Goal: Navigation & Orientation: Find specific page/section

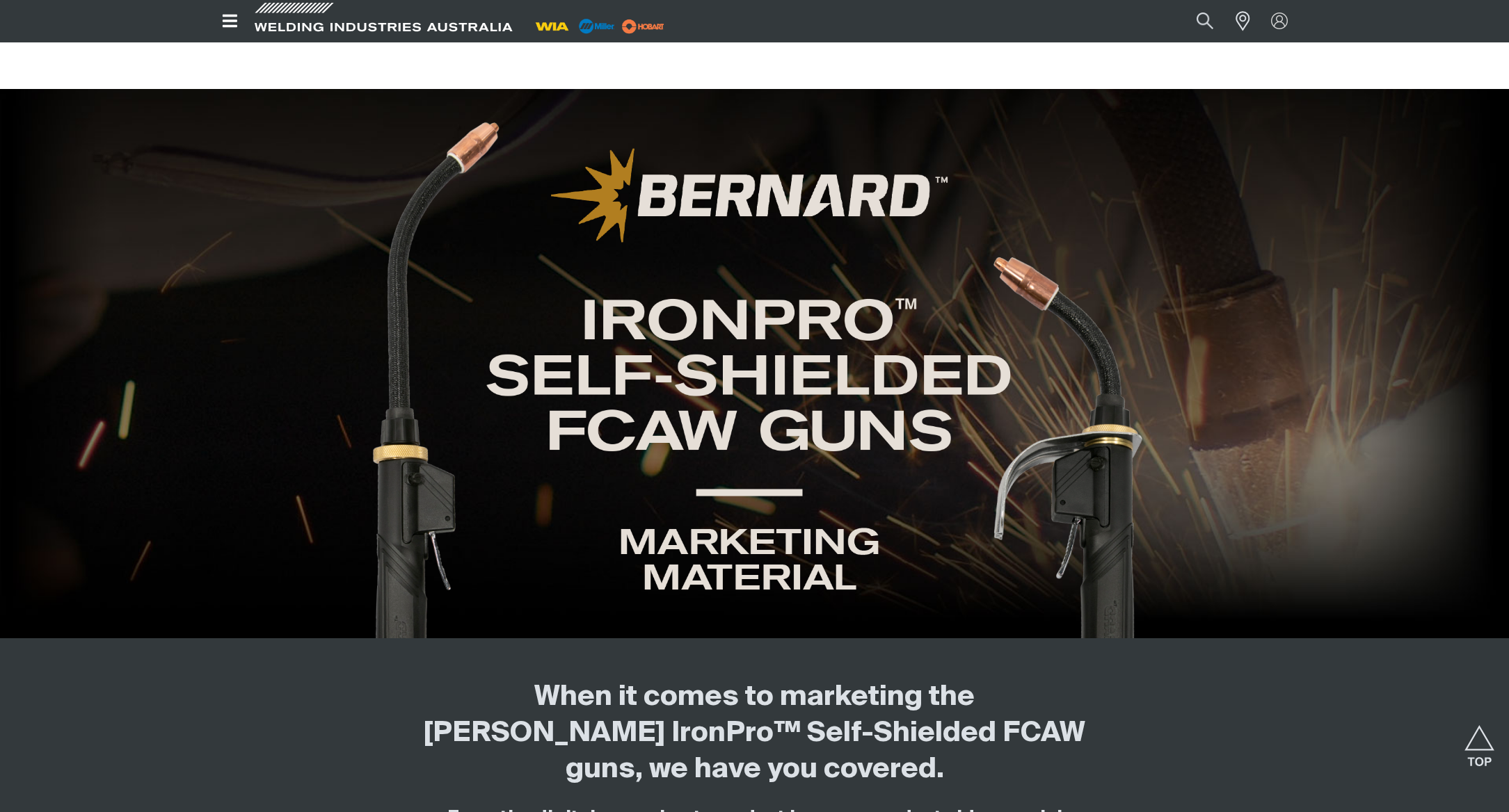
scroll to position [2245, 0]
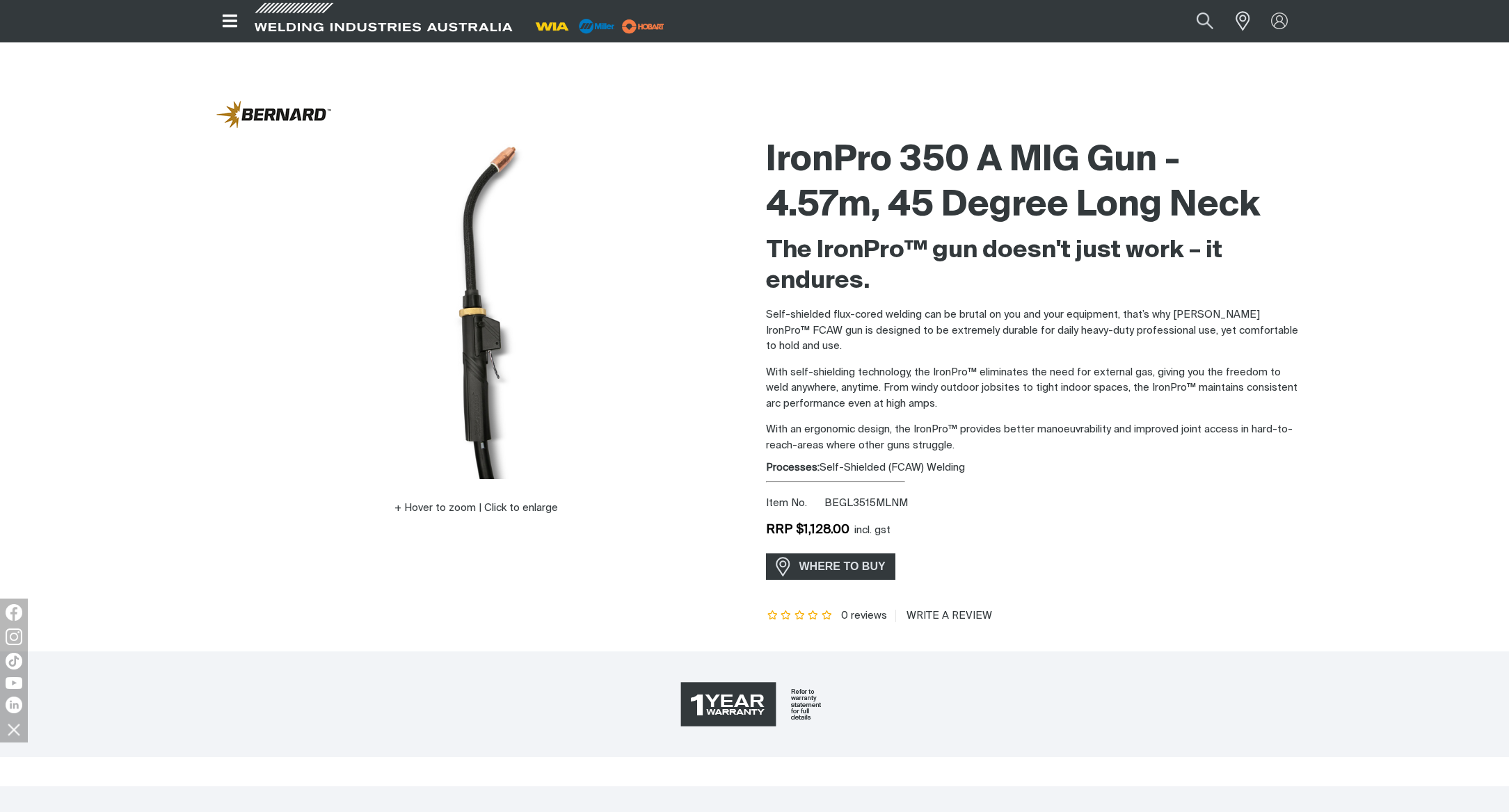
scroll to position [225, 0]
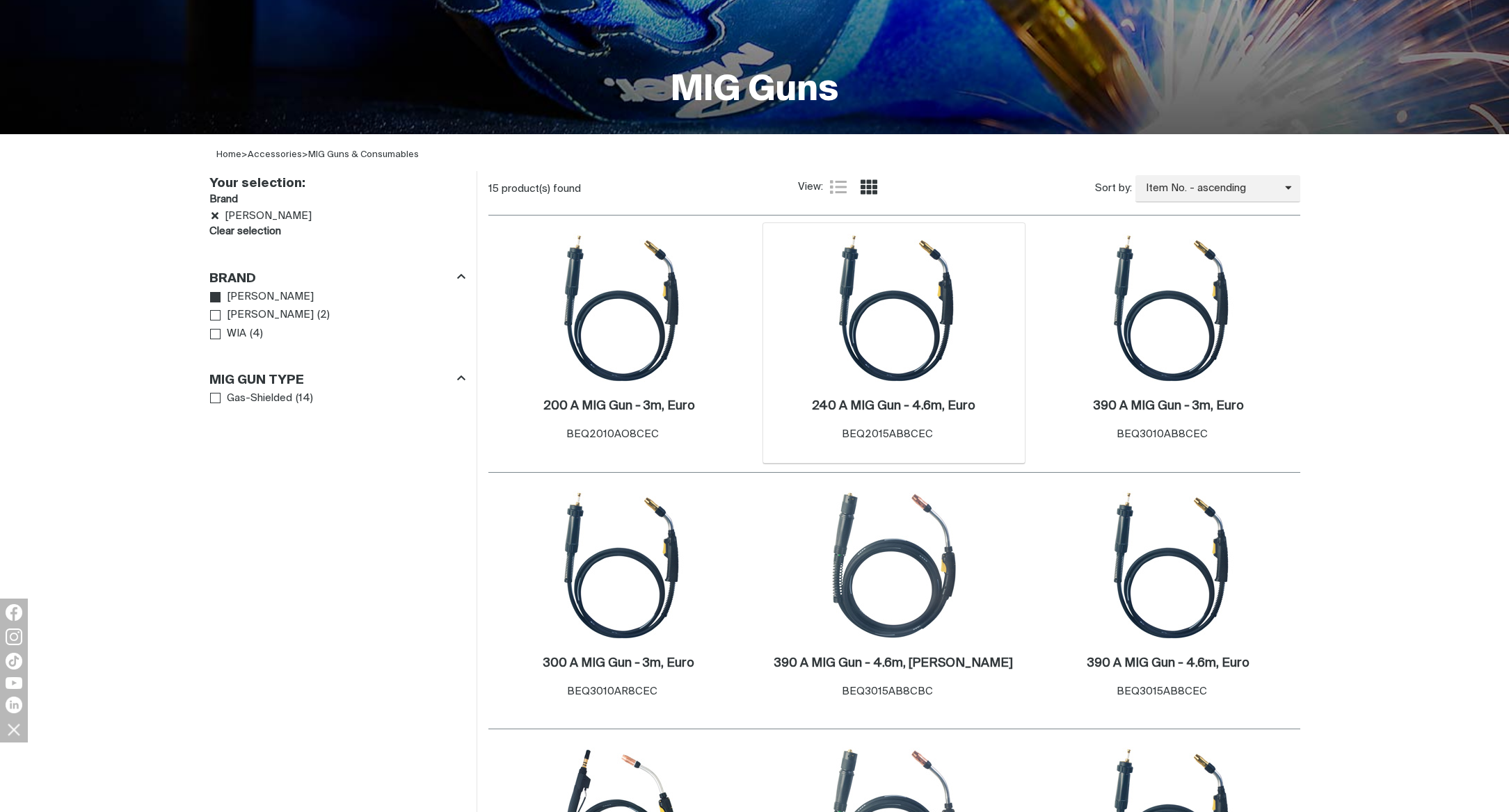
scroll to position [338, 0]
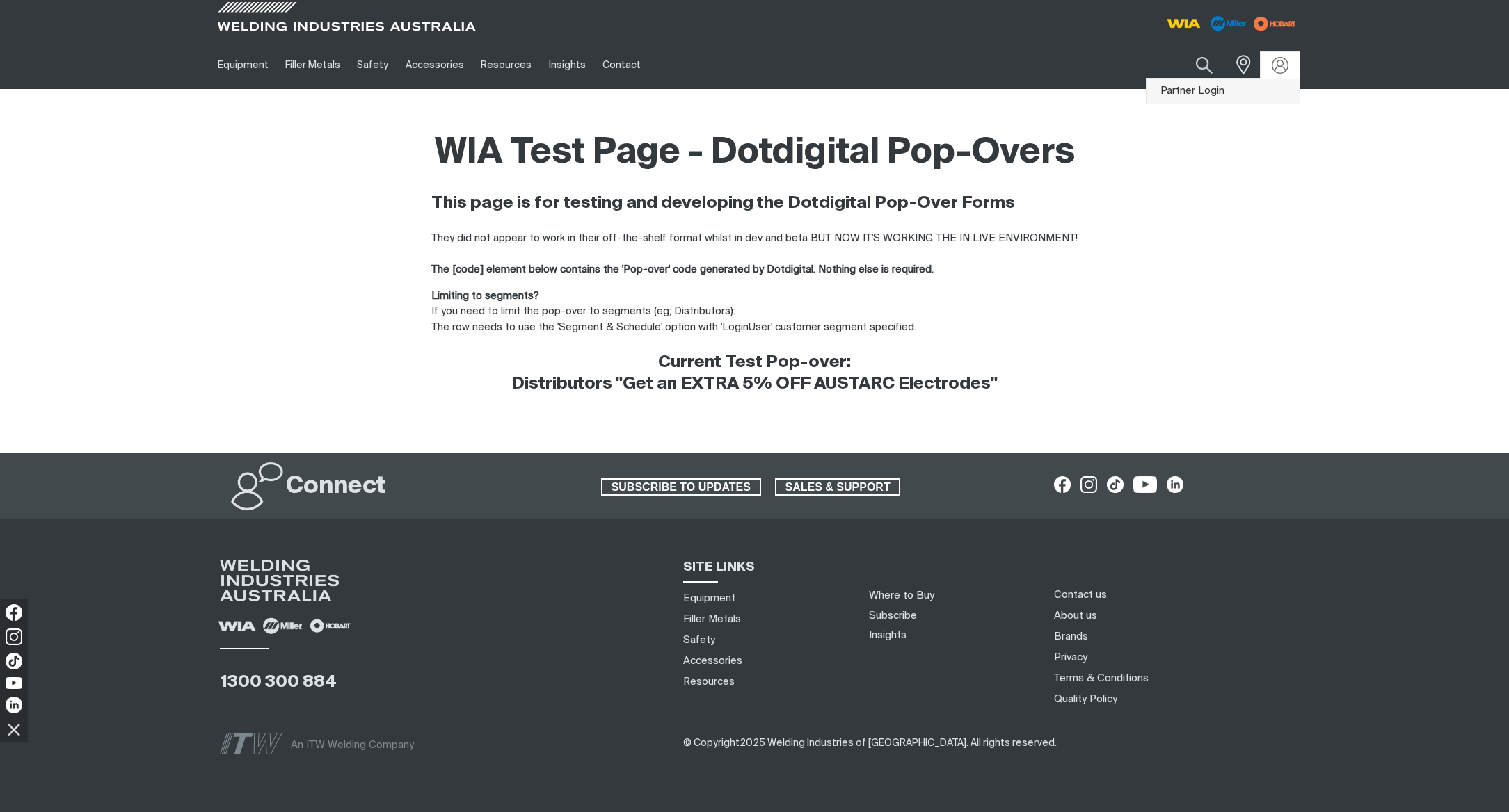
click at [1222, 91] on link "Partner Login" at bounding box center [1222, 91] width 153 height 26
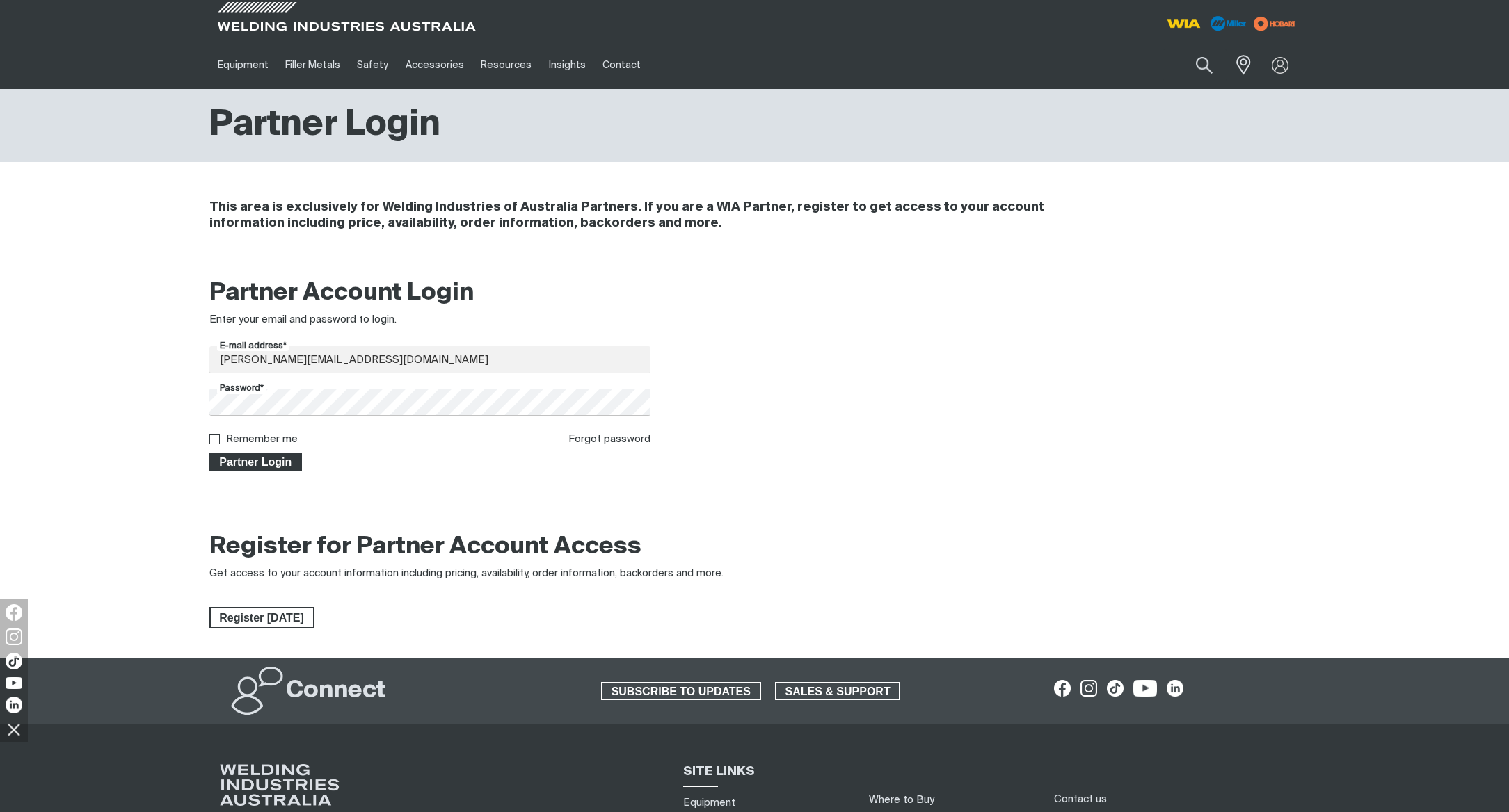
click at [259, 465] on span "Partner Login" at bounding box center [256, 461] width 91 height 18
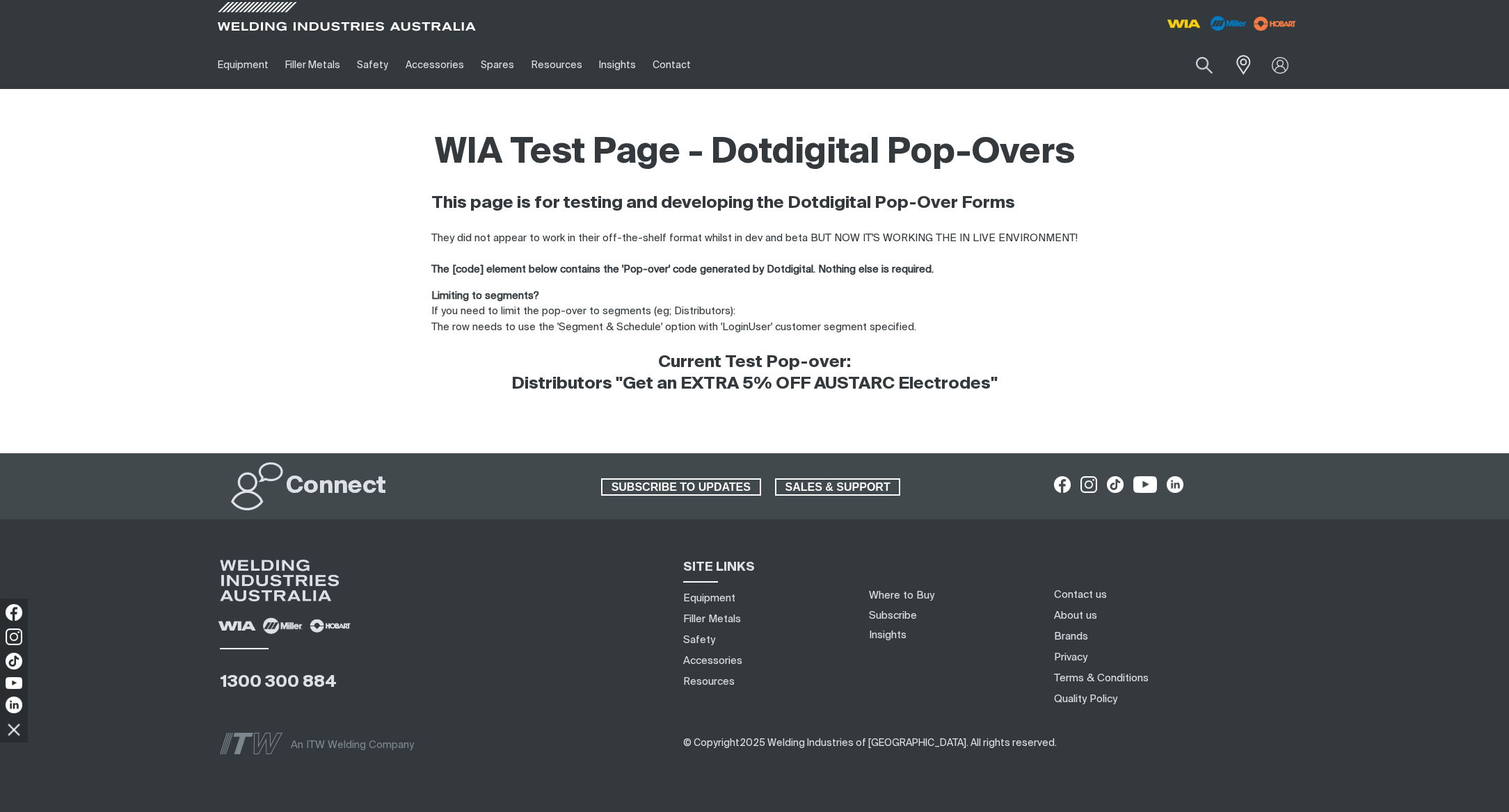
click at [1327, 202] on div "WIA Test Page - Dotdigital Pop-Overs This page is for testing and developing th…" at bounding box center [754, 271] width 1509 height 281
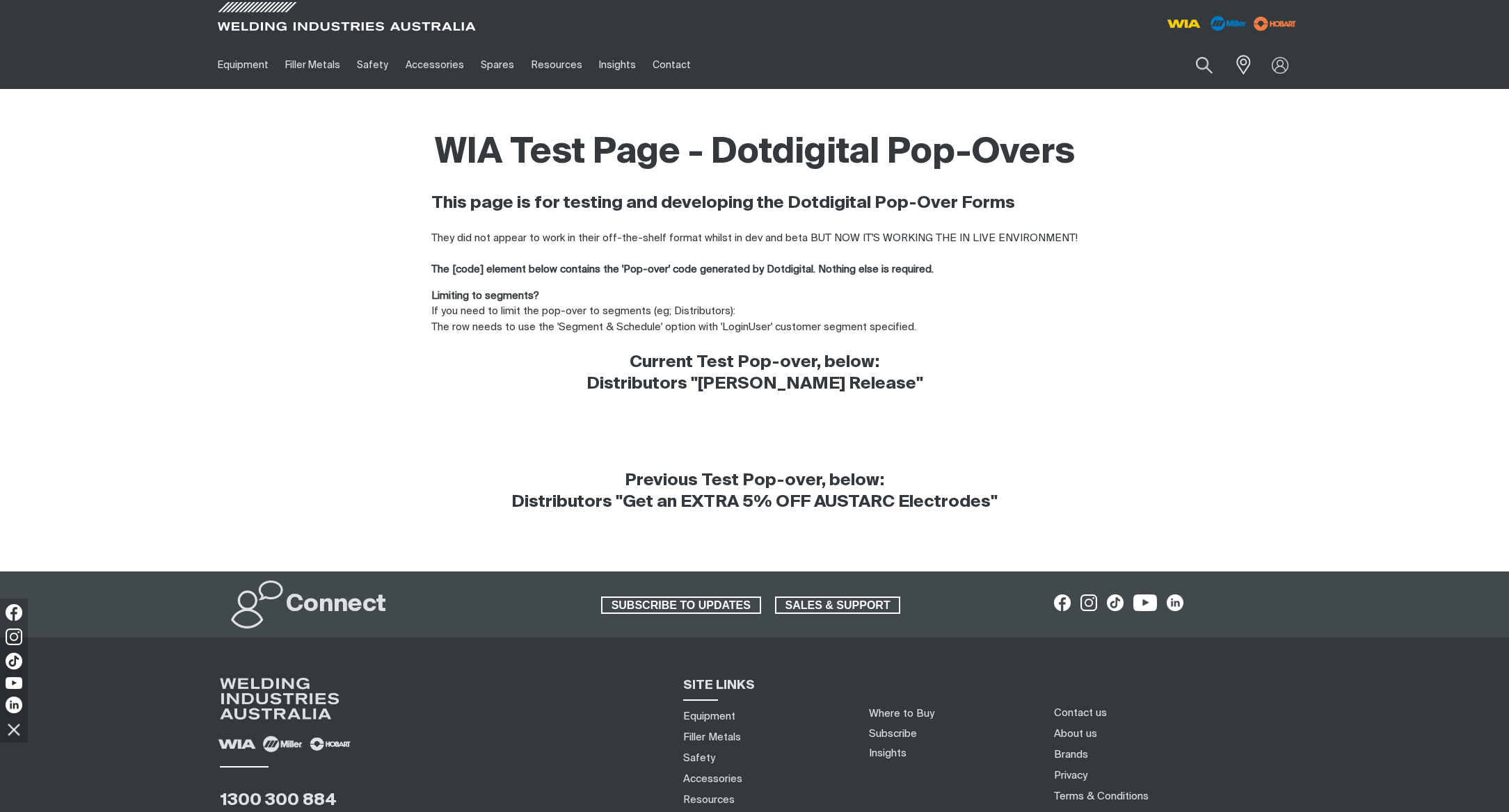
click at [82, 452] on div "WIA Test Page - Dotdigital Pop-Overs This page is for testing and developing th…" at bounding box center [754, 331] width 1509 height 400
